Goal: Task Accomplishment & Management: Manage account settings

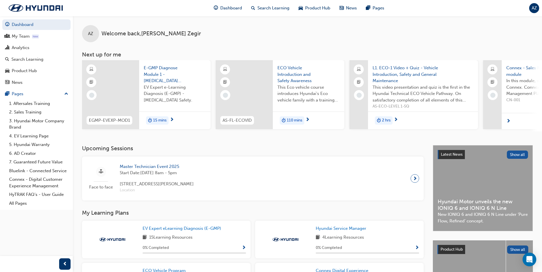
click at [200, 152] on h3 "Upcoming Sessions" at bounding box center [252, 148] width 341 height 7
click at [170, 150] on h3 "Upcoming Sessions" at bounding box center [252, 148] width 341 height 7
click at [248, 152] on h3 "Upcoming Sessions" at bounding box center [252, 148] width 341 height 7
click at [410, 179] on div at bounding box center [414, 178] width 9 height 9
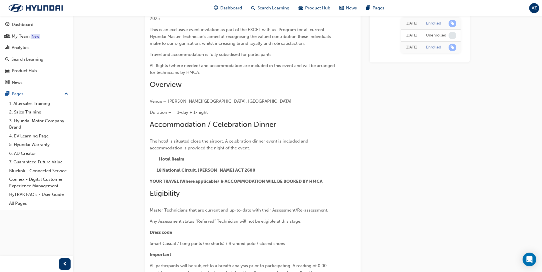
scroll to position [924, 0]
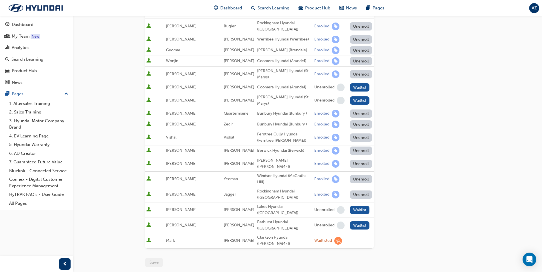
scroll to position [474, 0]
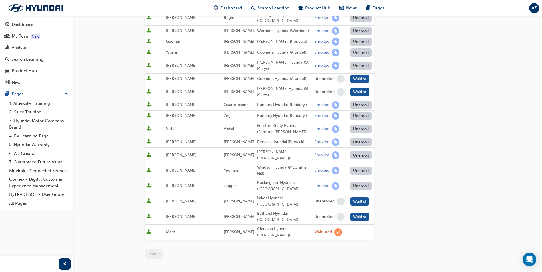
click at [351, 112] on button "Unenroll" at bounding box center [361, 116] width 22 height 8
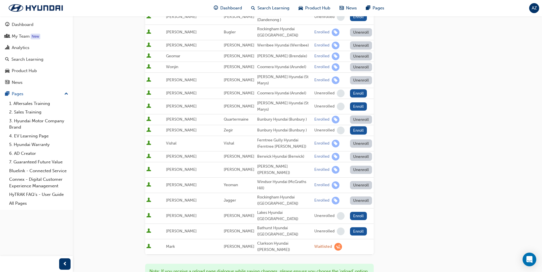
scroll to position [504, 0]
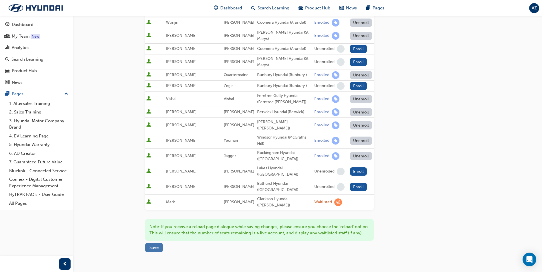
click at [154, 245] on span "Save" at bounding box center [153, 247] width 9 height 5
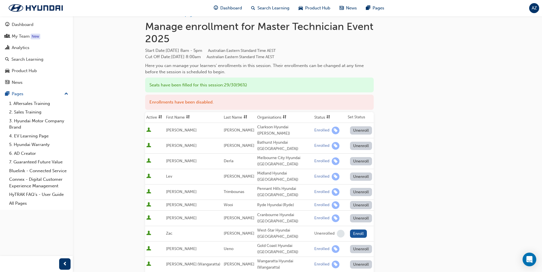
scroll to position [0, 0]
